Goal: Information Seeking & Learning: Find specific fact

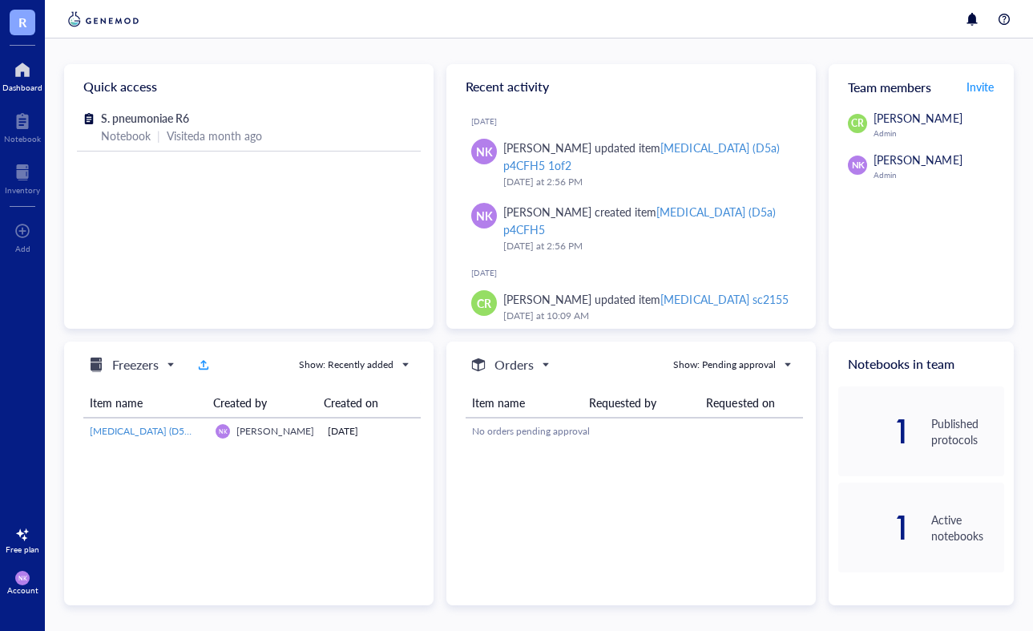
click at [930, 414] on div "1 Published protocols" at bounding box center [922, 431] width 166 height 90
click at [899, 430] on div "1" at bounding box center [875, 431] width 73 height 26
click at [948, 422] on div "Published protocols" at bounding box center [968, 431] width 73 height 32
click at [21, 177] on div at bounding box center [22, 173] width 35 height 26
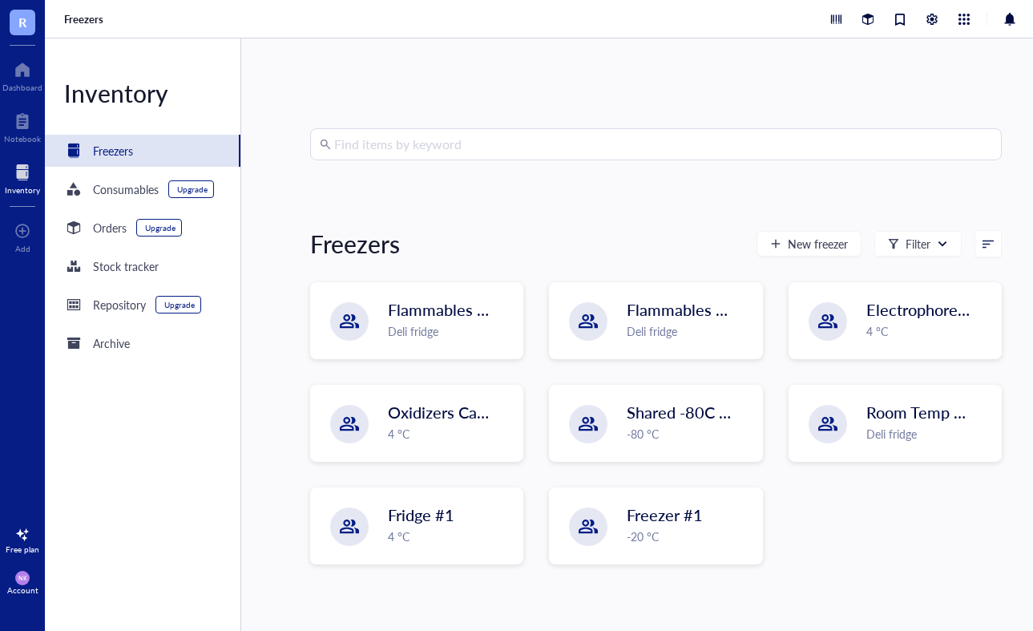
click at [580, 157] on input "search" at bounding box center [663, 144] width 658 height 30
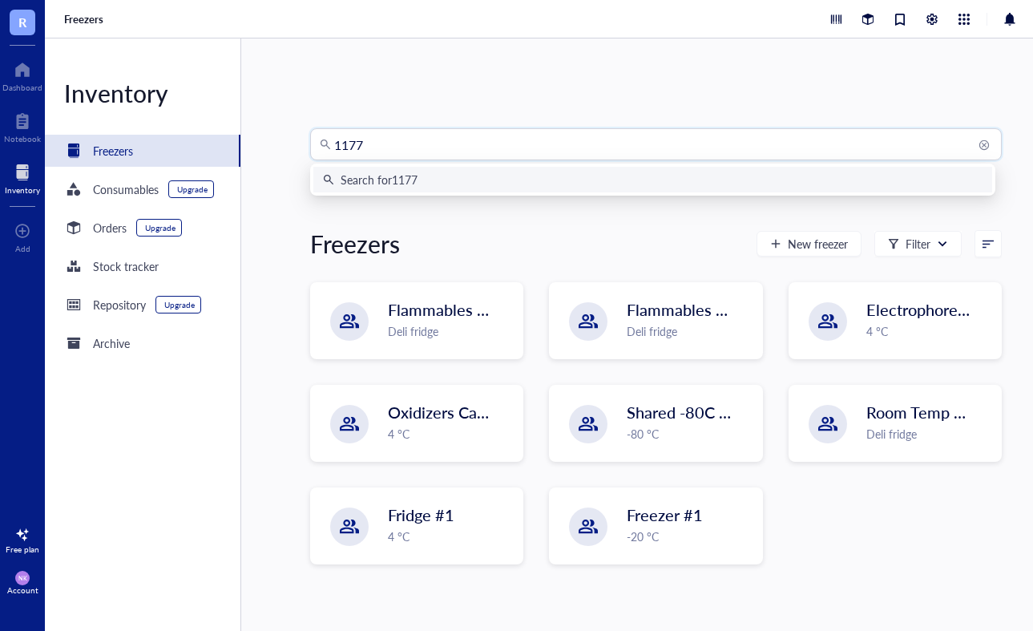
type input "11774"
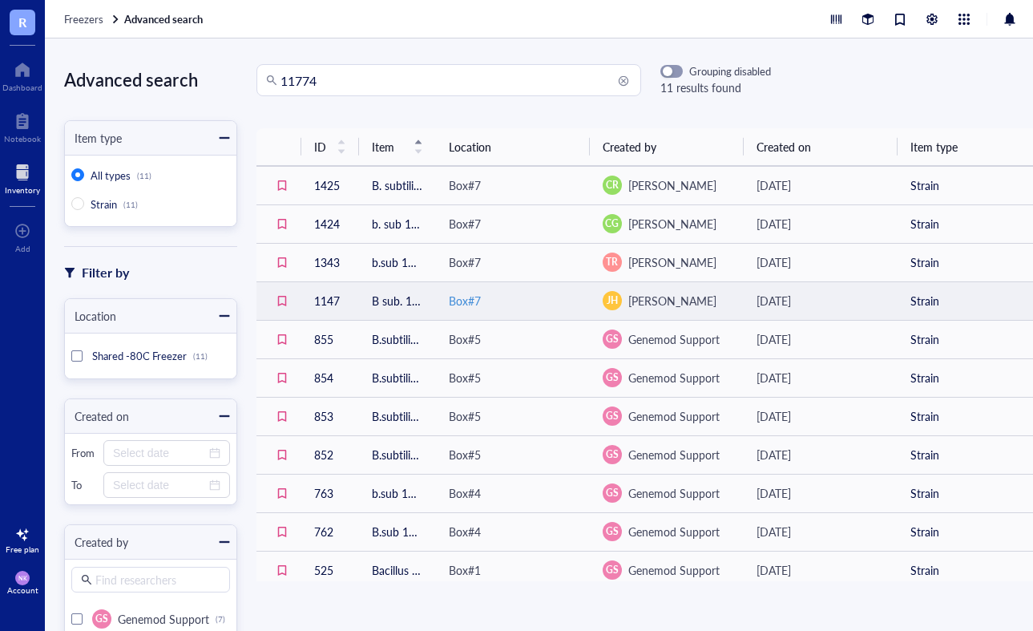
click at [532, 305] on div "Box#7" at bounding box center [513, 301] width 128 height 18
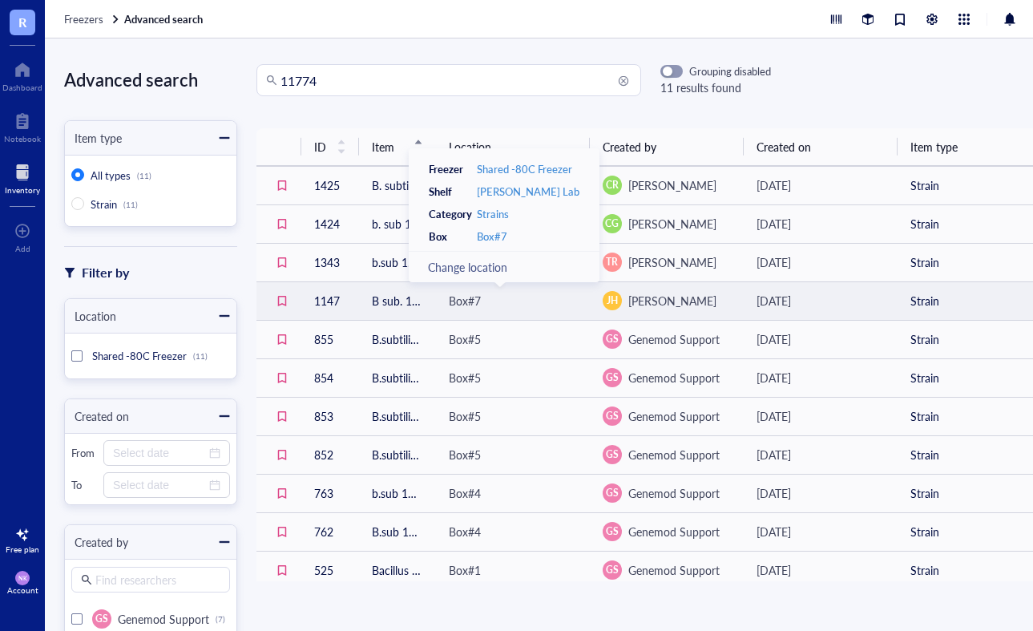
click at [859, 289] on td "[DATE]" at bounding box center [821, 300] width 154 height 38
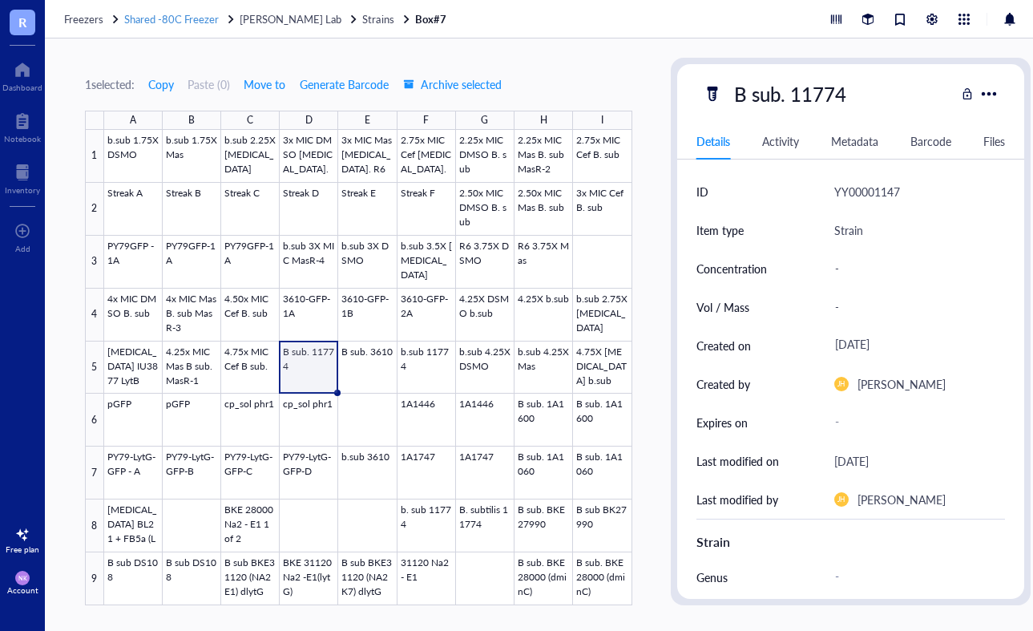
click at [172, 21] on span "Shared -80C Freezer" at bounding box center [171, 18] width 95 height 15
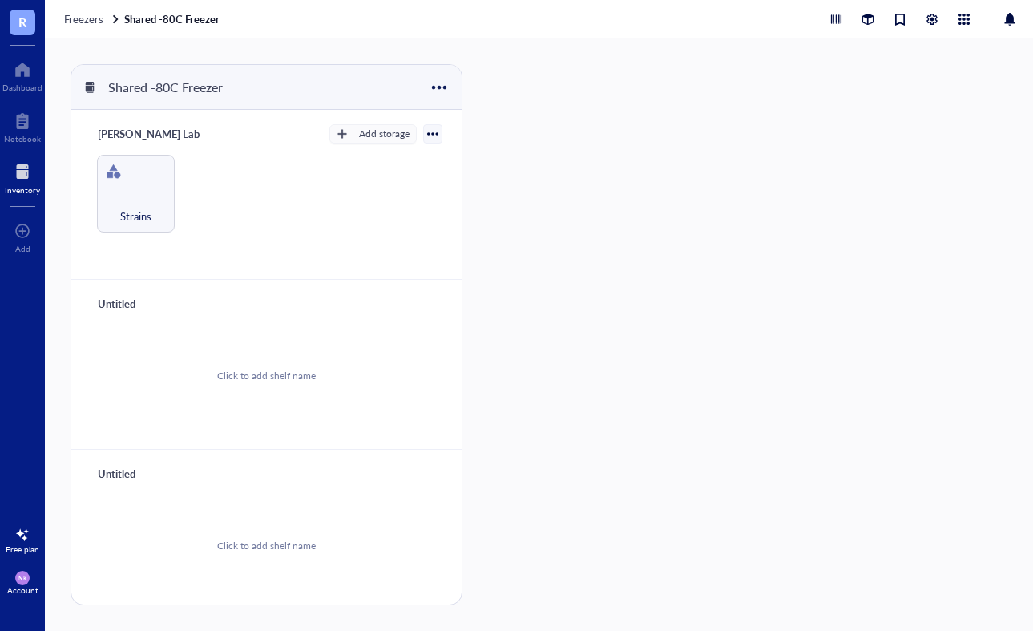
click at [26, 174] on div at bounding box center [22, 173] width 35 height 26
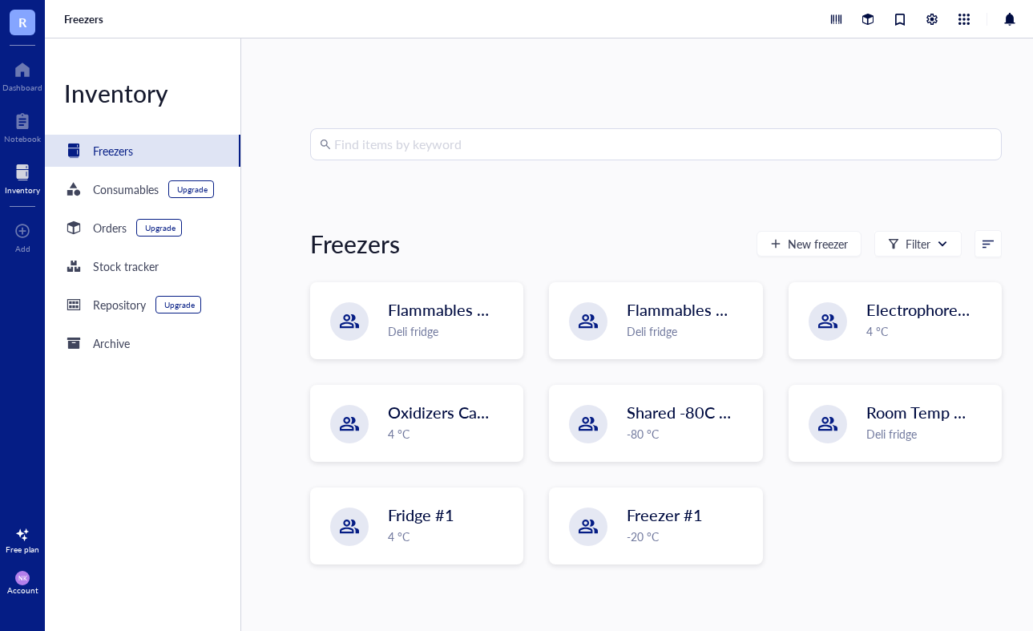
click at [475, 152] on input "search" at bounding box center [663, 144] width 658 height 30
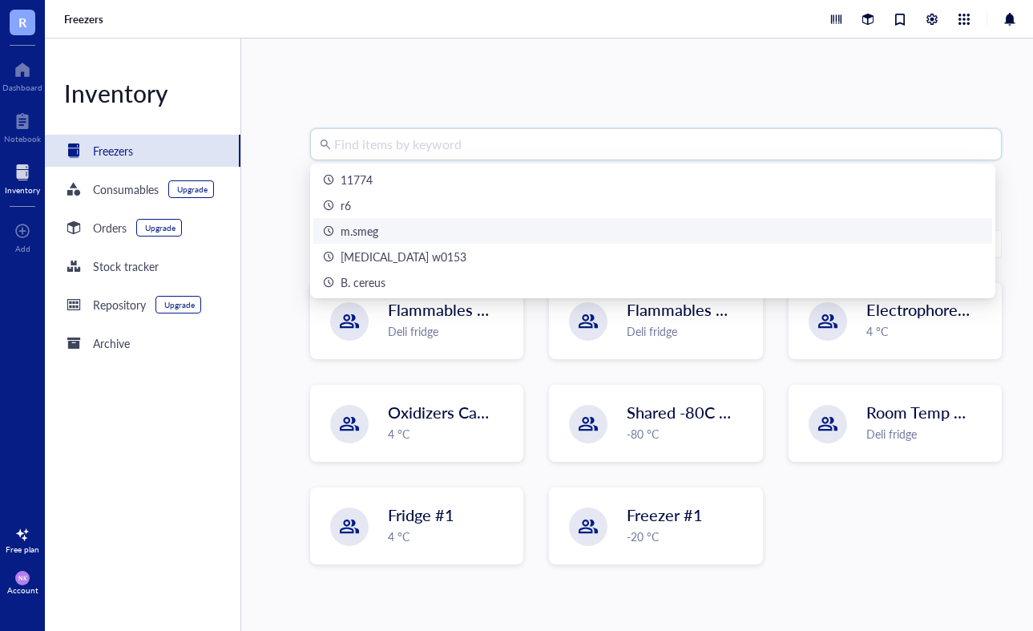
click at [367, 232] on div "m.smeg" at bounding box center [360, 231] width 38 height 18
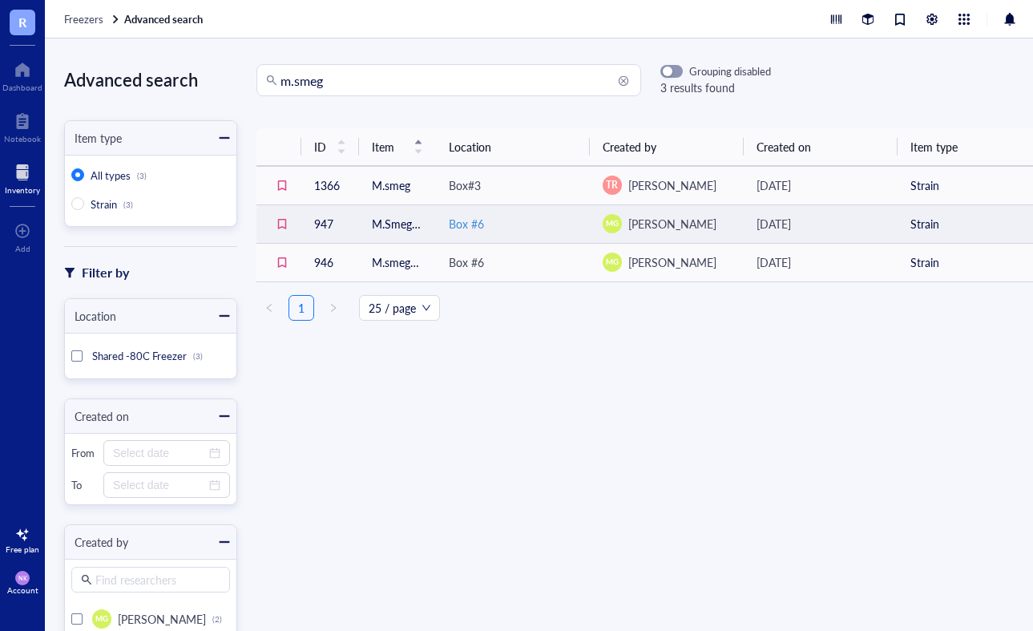
click at [563, 220] on div "Box #6" at bounding box center [513, 224] width 128 height 18
click at [869, 222] on div "[DATE]" at bounding box center [821, 224] width 128 height 18
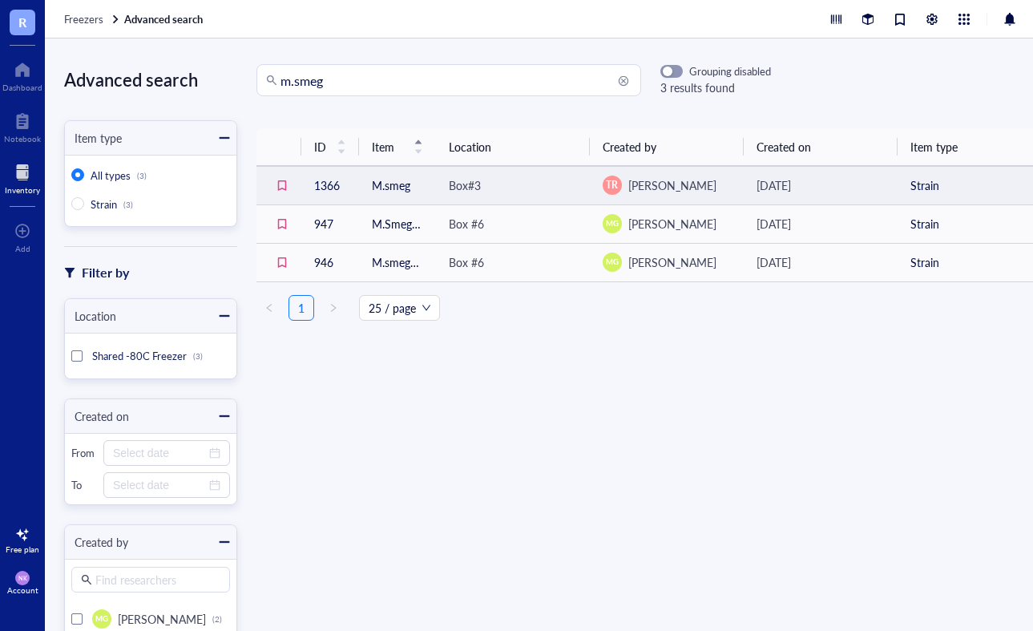
click at [852, 189] on div "[DATE]" at bounding box center [821, 185] width 128 height 18
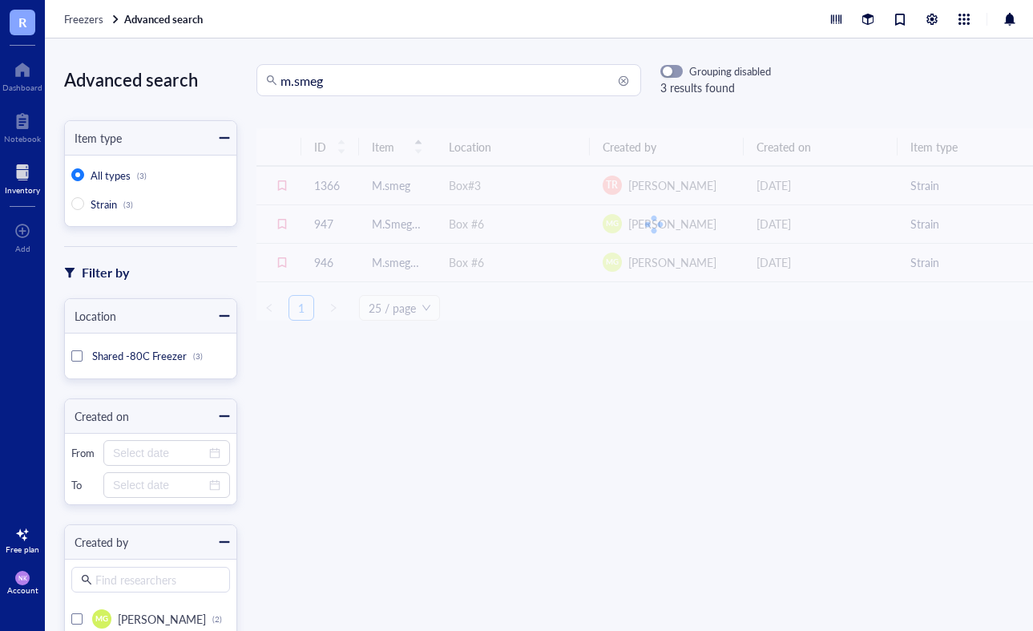
click at [368, 91] on input "m.smeg" at bounding box center [456, 80] width 351 height 30
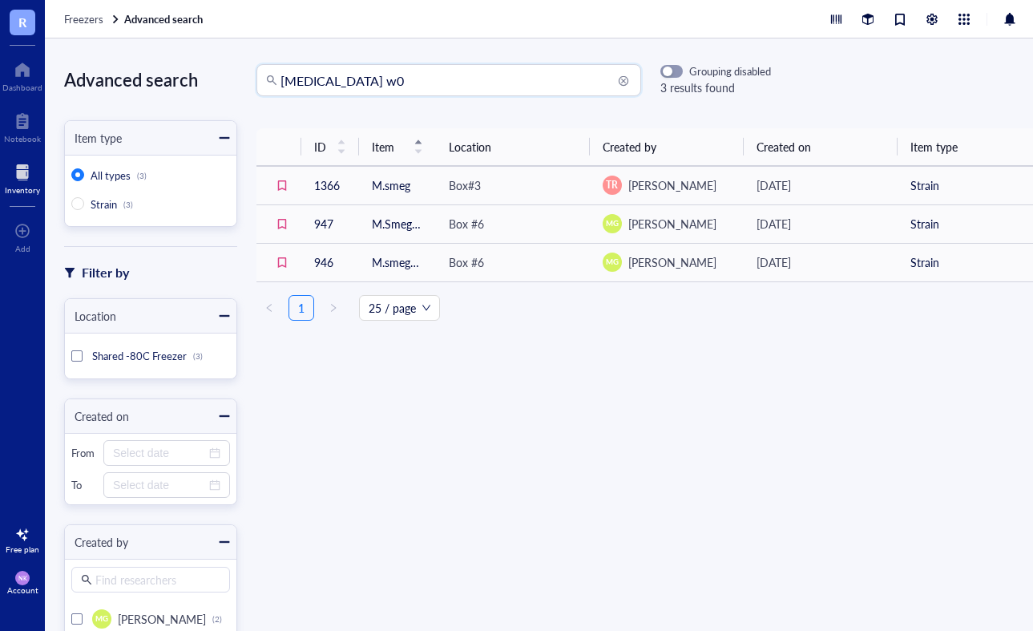
type input "[MEDICAL_DATA] w0"
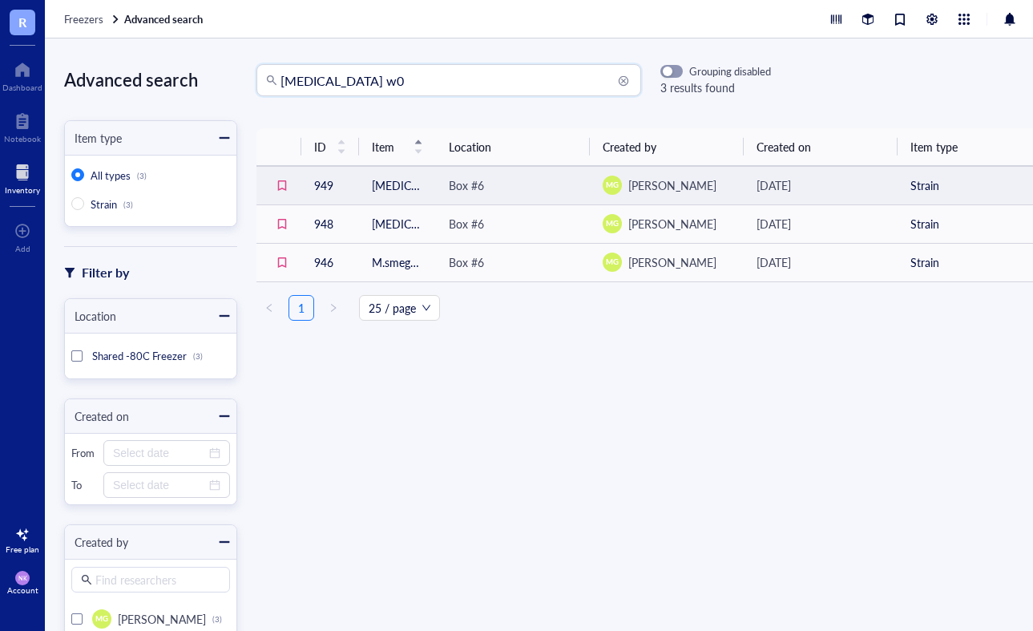
click at [724, 179] on div "MG [PERSON_NAME]" at bounding box center [667, 185] width 128 height 19
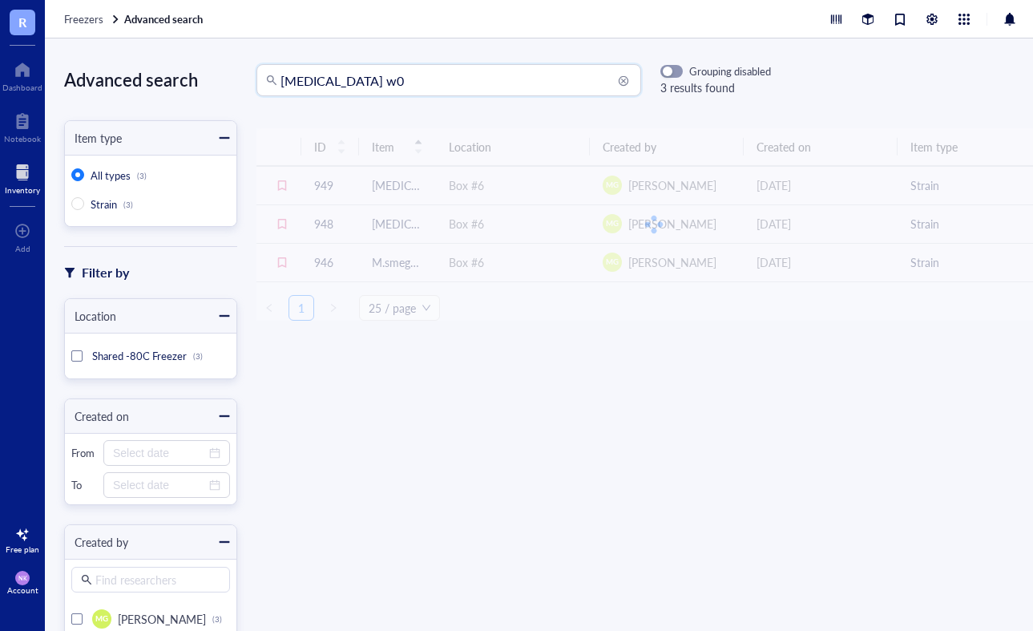
drag, startPoint x: 398, startPoint y: 80, endPoint x: 186, endPoint y: 79, distance: 212.5
click at [186, 79] on div "Advanced search Item type All types (3) Strain (3) Filter by Location Shared -8…" at bounding box center [558, 334] width 1026 height 592
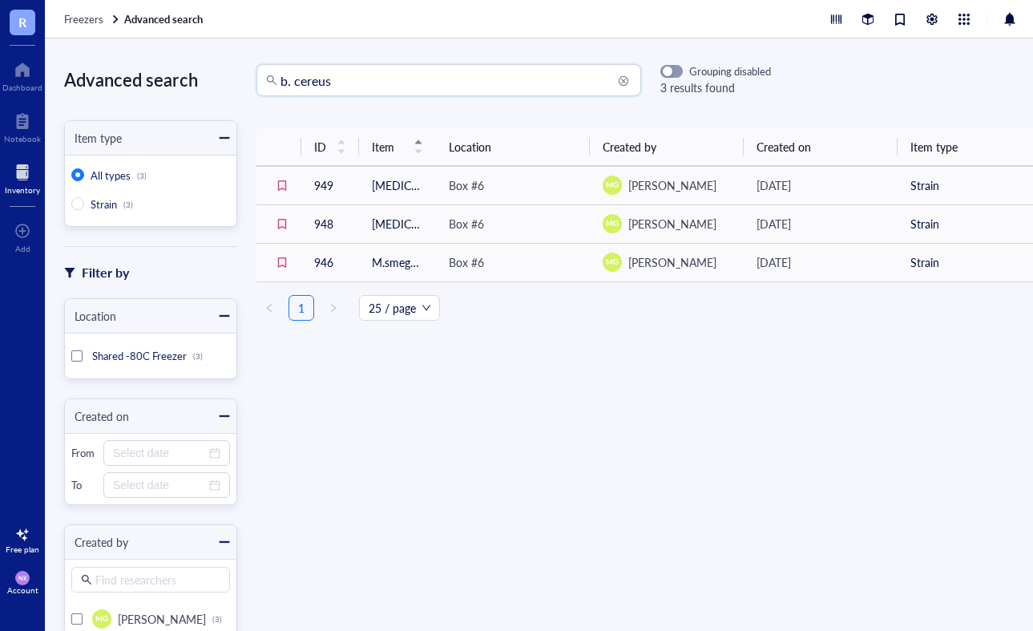
type input "b. cereus"
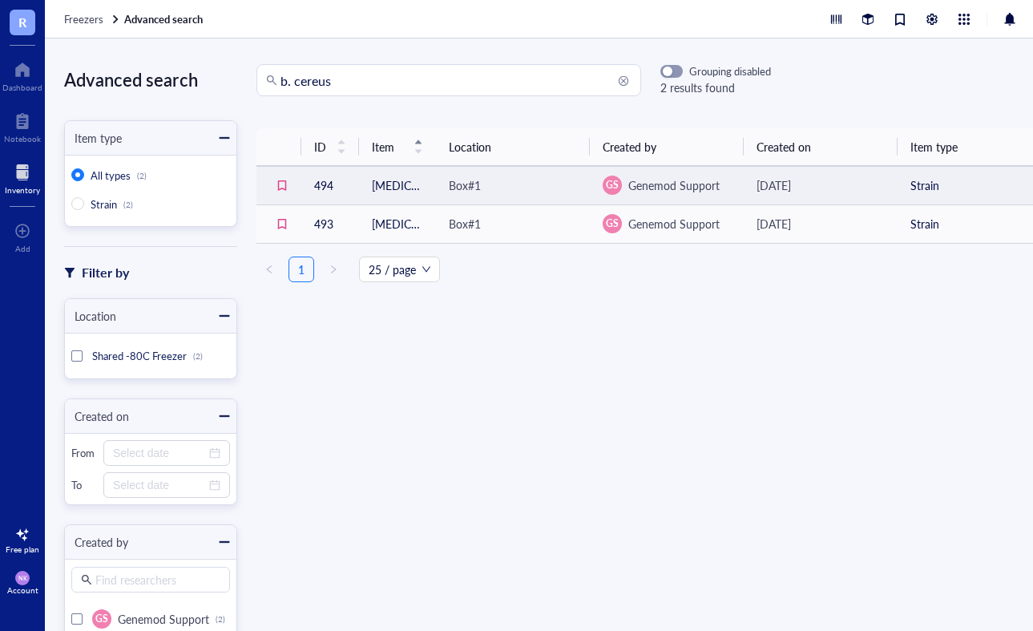
click at [843, 188] on div "[DATE]" at bounding box center [821, 185] width 128 height 18
